Goal: Transaction & Acquisition: Book appointment/travel/reservation

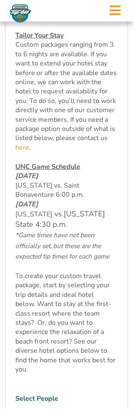
scroll to position [503, 0]
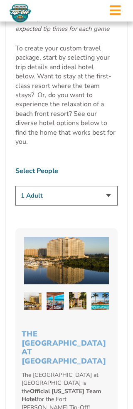
click at [115, 186] on select "1 Adult 2 Adults 3 Adults 4 Adults 2 Adults + 1 Child 2 Adults + 2 Children 2 A…" at bounding box center [66, 196] width 102 height 20
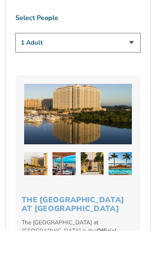
scroll to position [749, 0]
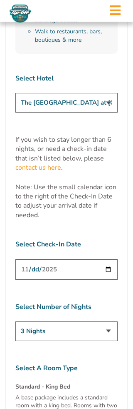
scroll to position [2880, 0]
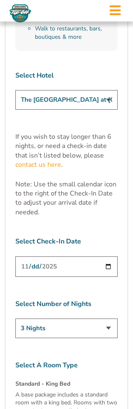
click at [90, 391] on p "A base package includes a standard room with a king bed. Rooms with two queen b…" at bounding box center [66, 415] width 102 height 49
click at [57, 380] on h4 "Standard - King Bed" at bounding box center [66, 384] width 102 height 8
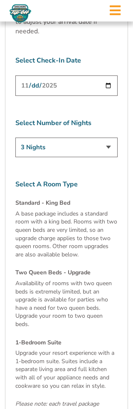
scroll to position [3061, 0]
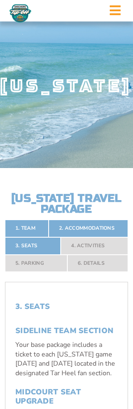
scroll to position [0, 0]
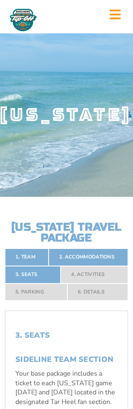
click at [96, 266] on link "2. Accommodations" at bounding box center [89, 256] width 80 height 17
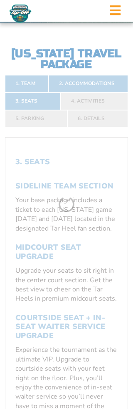
scroll to position [182, 0]
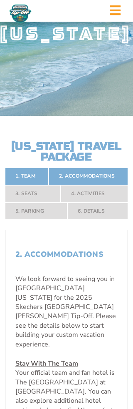
click at [38, 185] on link "1. Team" at bounding box center [27, 175] width 44 height 17
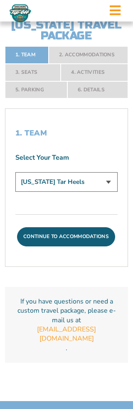
scroll to position [272, 0]
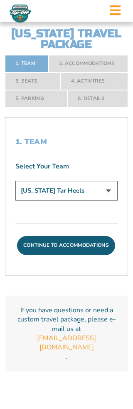
click at [85, 255] on button "Continue To Accommodations" at bounding box center [66, 245] width 98 height 19
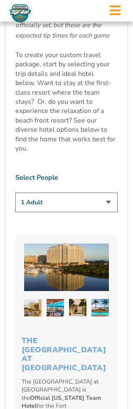
scroll to position [713, 0]
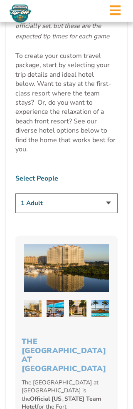
click at [108, 193] on select "1 Adult 2 Adults 3 Adults 4 Adults 2 Adults + 1 Child 2 Adults + 2 Children 2 A…" at bounding box center [66, 203] width 102 height 20
select select "2 Adults"
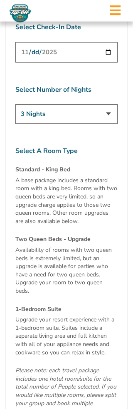
scroll to position [3142, 0]
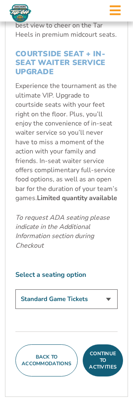
scroll to position [457, 0]
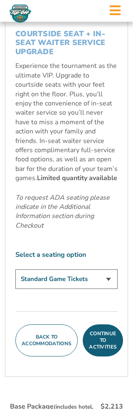
click at [109, 356] on button "Continue To Activities" at bounding box center [103, 340] width 40 height 32
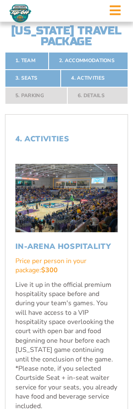
scroll to position [190, 0]
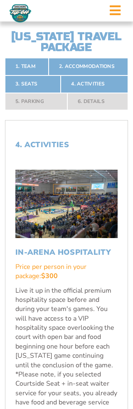
click at [42, 110] on nav "1. Team 2. Accommodations 3. Seats 4. Activities 5. Parking 6. Details" at bounding box center [66, 84] width 123 height 52
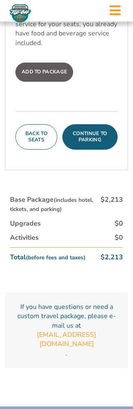
scroll to position [623, 0]
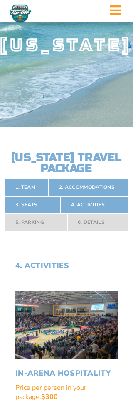
click at [96, 196] on link "2. Accommodations" at bounding box center [89, 187] width 80 height 17
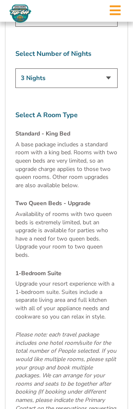
scroll to position [3130, 0]
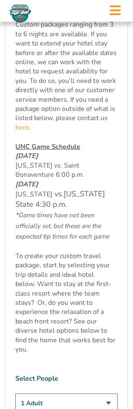
scroll to position [516, 0]
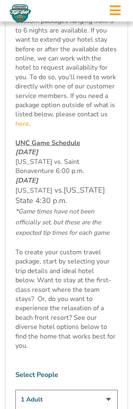
click at [111, 390] on select "1 Adult 2 Adults 3 Adults 4 Adults 2 Adults + 1 Child 2 Adults + 2 Children 2 A…" at bounding box center [66, 400] width 102 height 20
select select "2 Adults"
click at [110, 389] on select "1 Adult 2 Adults 3 Adults 4 Adults 2 Adults + 1 Child 2 Adults + 2 Children 2 A…" at bounding box center [66, 399] width 102 height 20
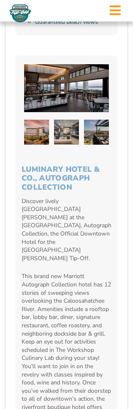
scroll to position [2385, 0]
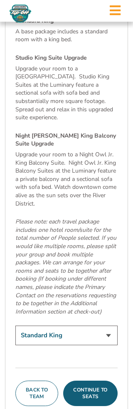
scroll to position [3245, 0]
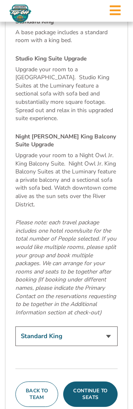
click at [99, 381] on button "Continue To Seats" at bounding box center [90, 393] width 55 height 25
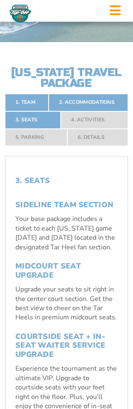
scroll to position [144, 0]
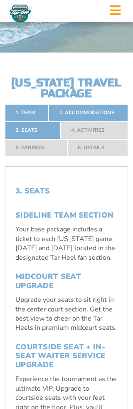
click at [95, 122] on link "2. Accommodations" at bounding box center [89, 112] width 80 height 17
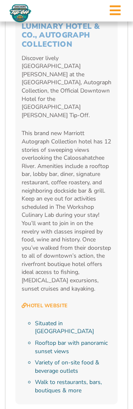
scroll to position [2527, 0]
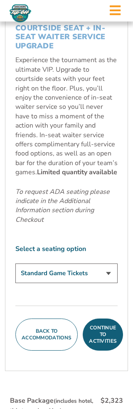
scroll to position [463, 0]
click at [107, 350] on button "Continue To Activities" at bounding box center [103, 334] width 40 height 32
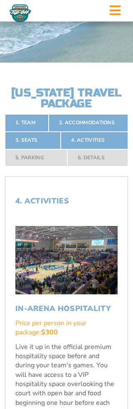
scroll to position [132, 0]
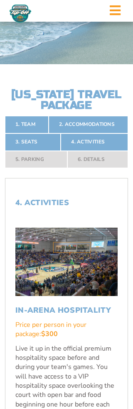
click at [92, 133] on link "2. Accommodations" at bounding box center [89, 124] width 80 height 17
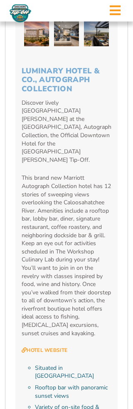
scroll to position [2486, 0]
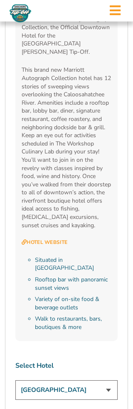
scroll to position [2590, 0]
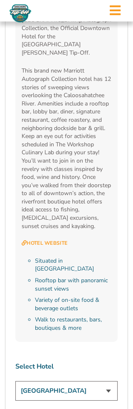
click at [107, 381] on select "The [GEOGRAPHIC_DATA] at [GEOGRAPHIC_DATA] [GEOGRAPHIC_DATA] [GEOGRAPHIC_DATA],…" at bounding box center [66, 391] width 102 height 20
select select "18478"
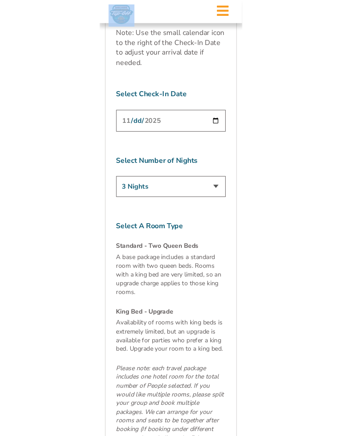
scroll to position [2780, 0]
